Goal: Communication & Community: Answer question/provide support

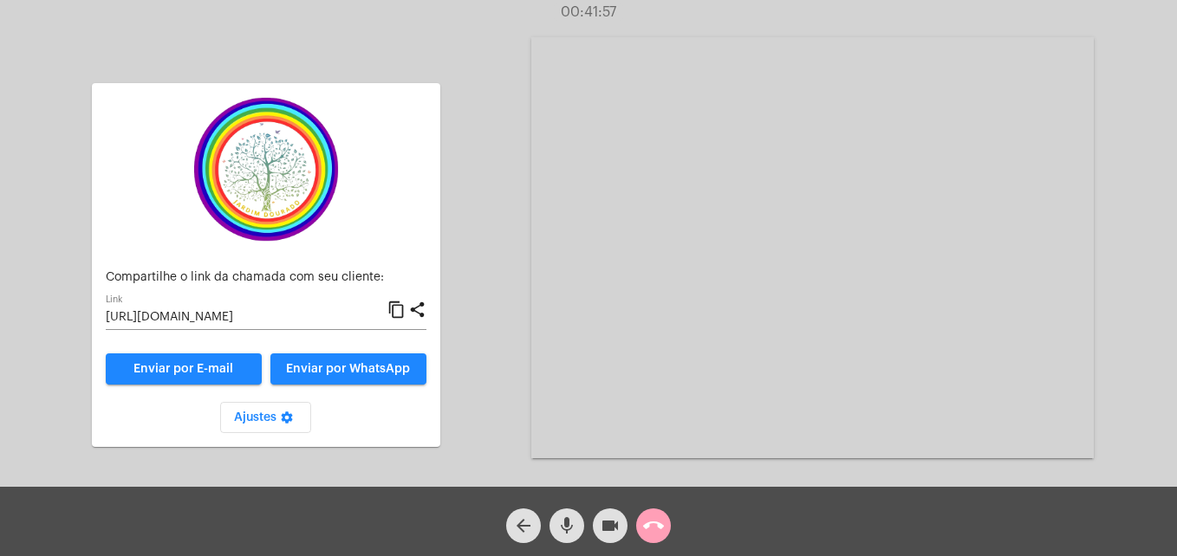
click at [647, 526] on mat-icon "call_end" at bounding box center [653, 526] width 21 height 21
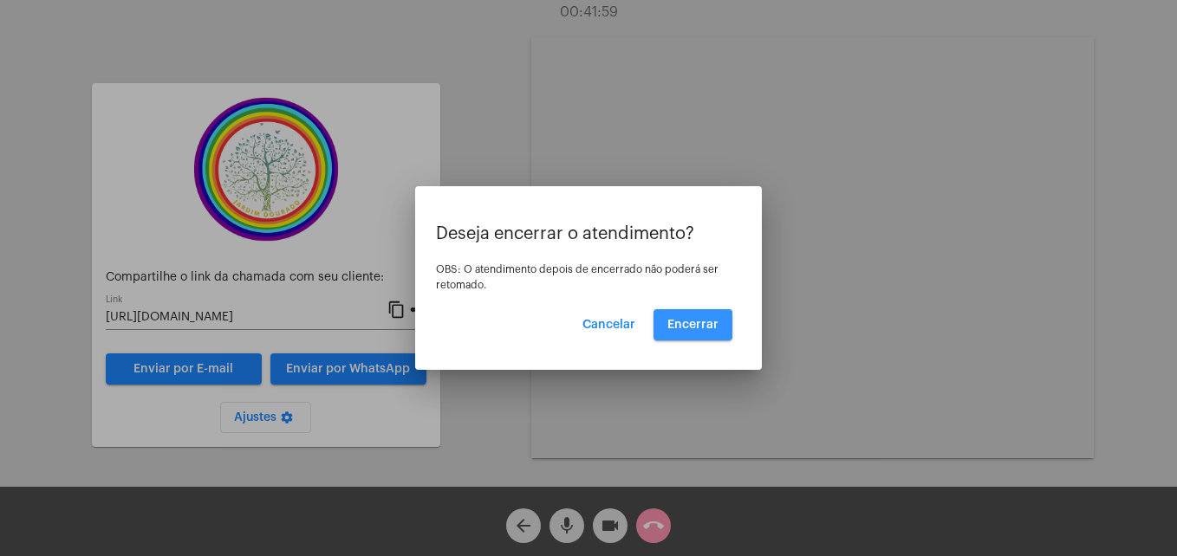
click at [698, 315] on button "Encerrar" at bounding box center [692, 324] width 79 height 31
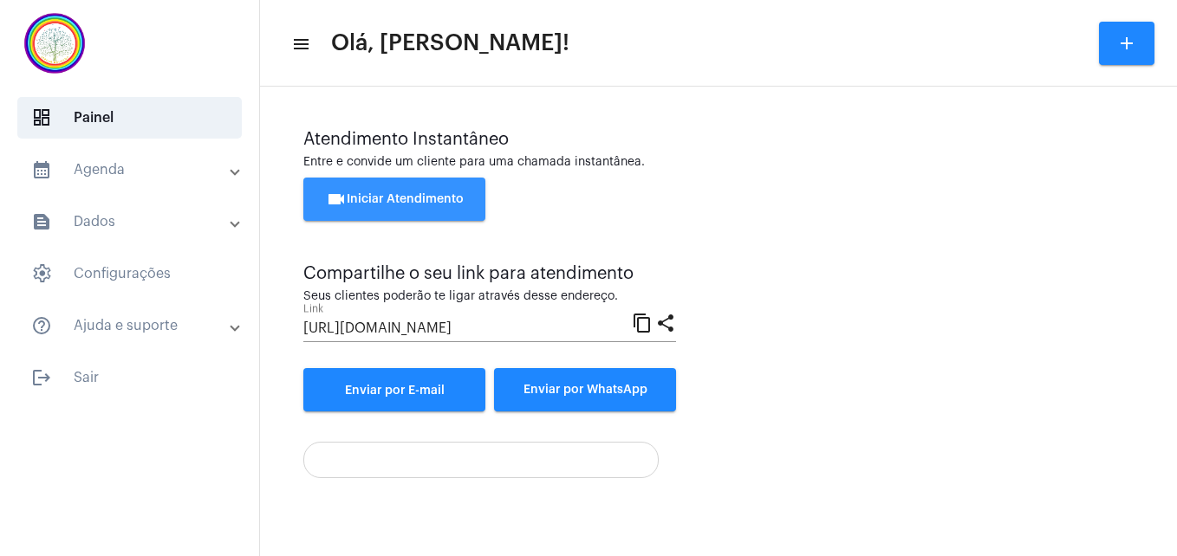
click at [374, 201] on span "videocam Iniciar Atendimento" at bounding box center [395, 199] width 138 height 12
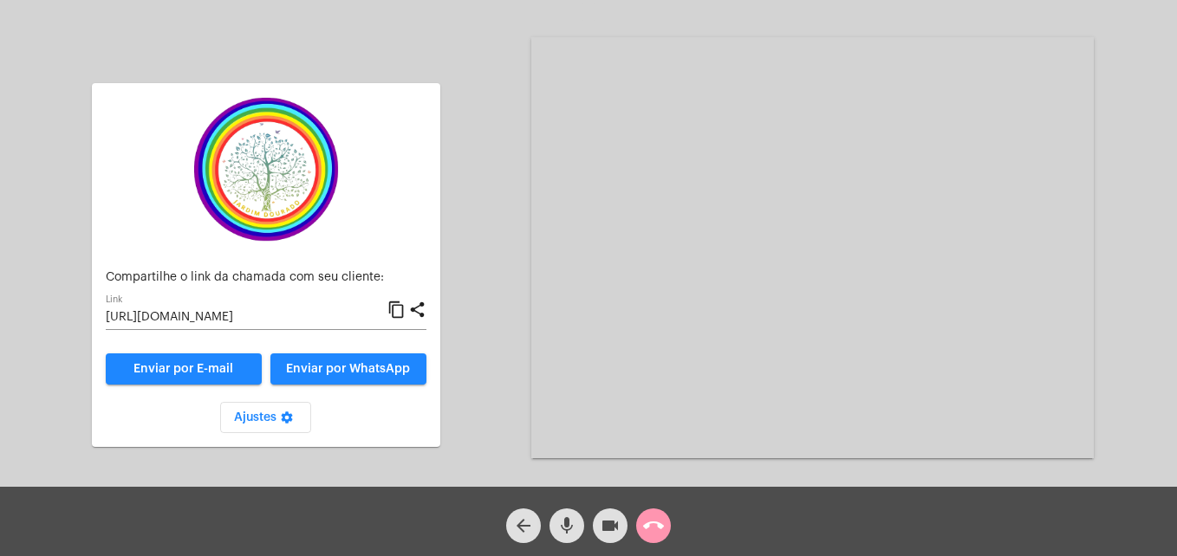
click at [399, 308] on mat-icon "content_copy" at bounding box center [396, 310] width 18 height 21
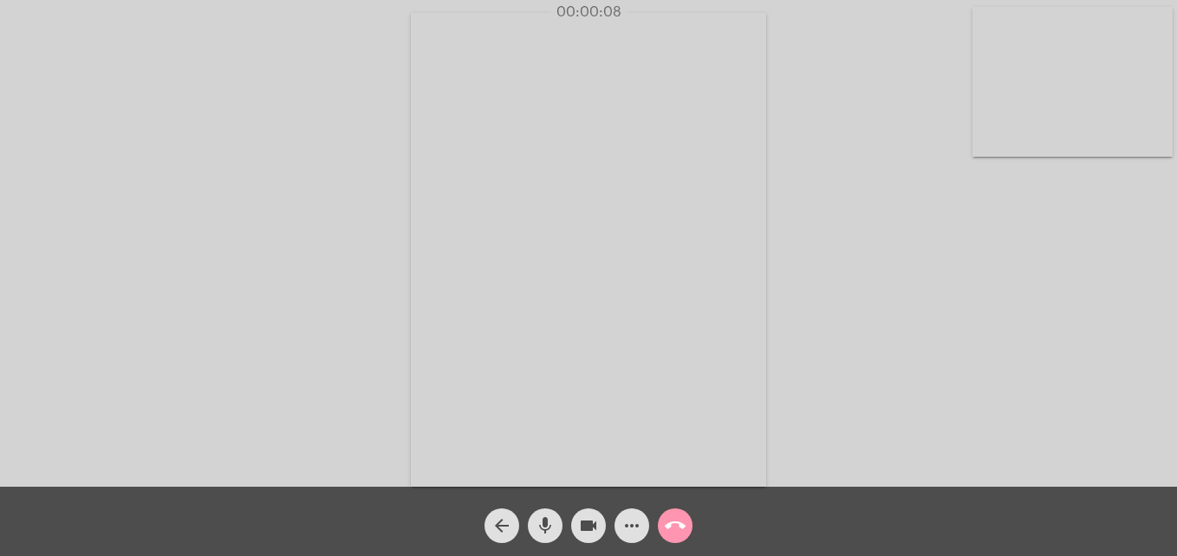
click at [994, 138] on video at bounding box center [1072, 82] width 200 height 150
click at [465, 450] on video at bounding box center [746, 248] width 632 height 474
